Goal: Transaction & Acquisition: Download file/media

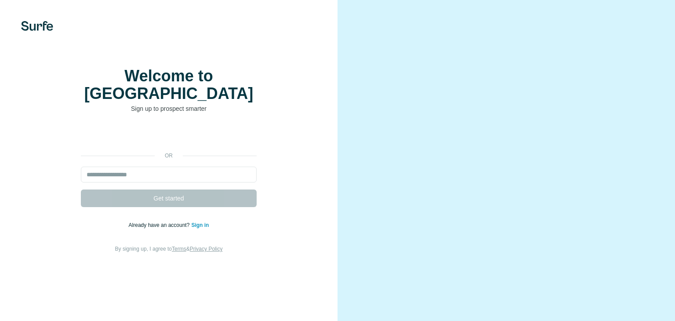
click at [489, 177] on video at bounding box center [506, 160] width 288 height 144
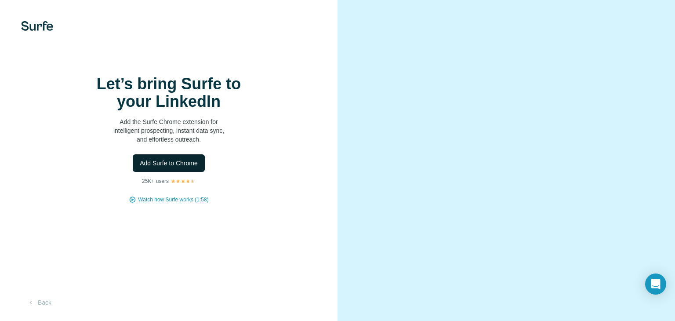
click at [188, 172] on button "Add Surfe to Chrome" at bounding box center [169, 163] width 72 height 18
